Goal: Communication & Community: Answer question/provide support

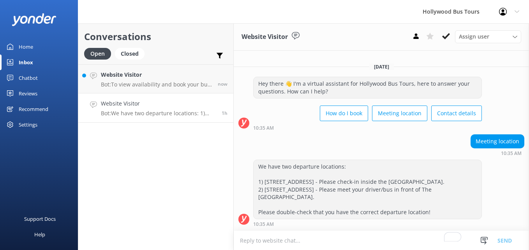
click at [135, 80] on div "Website Visitor Bot: To view availability and book your bus tour online, click …" at bounding box center [156, 79] width 111 height 17
